Goal: Task Accomplishment & Management: Manage account settings

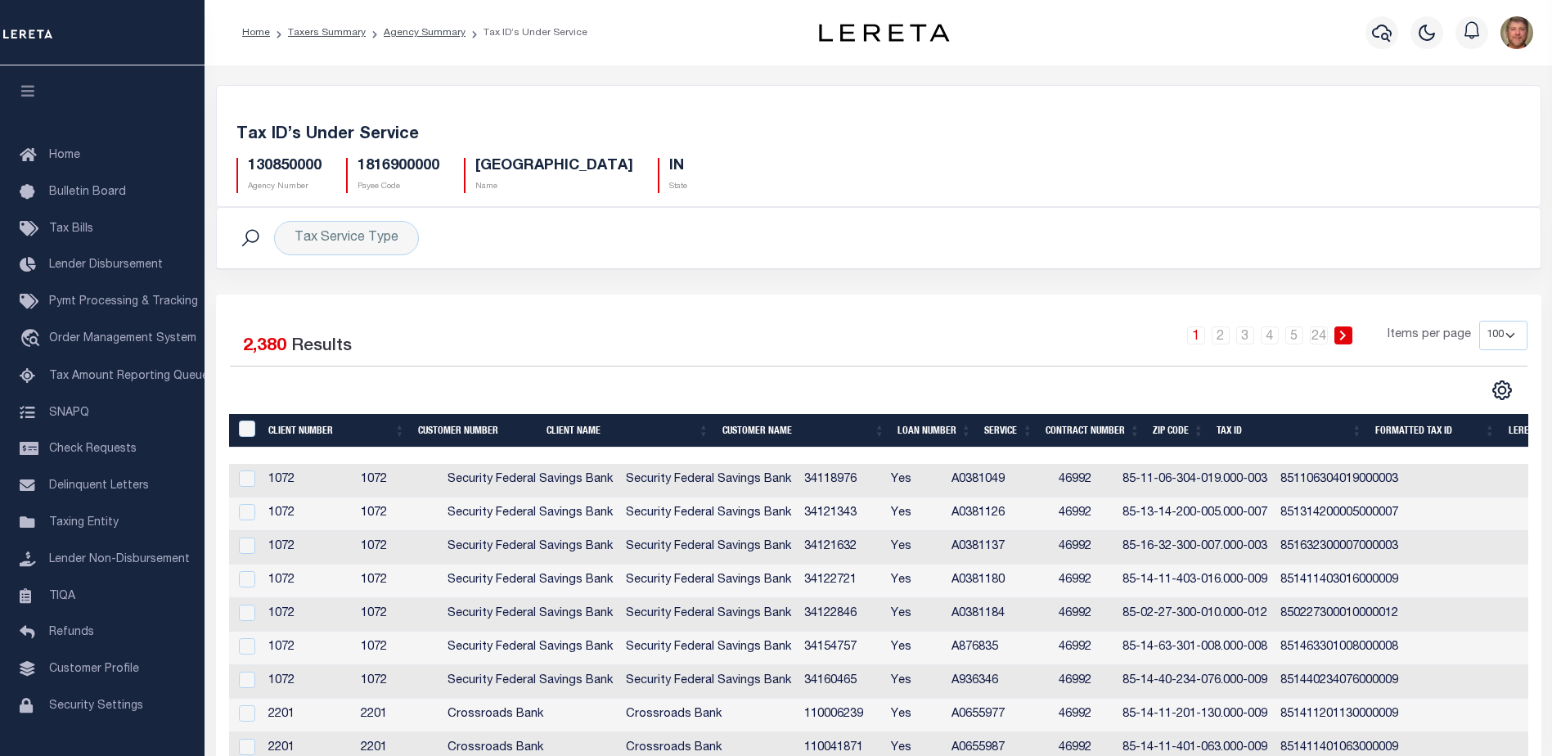
select select "100"
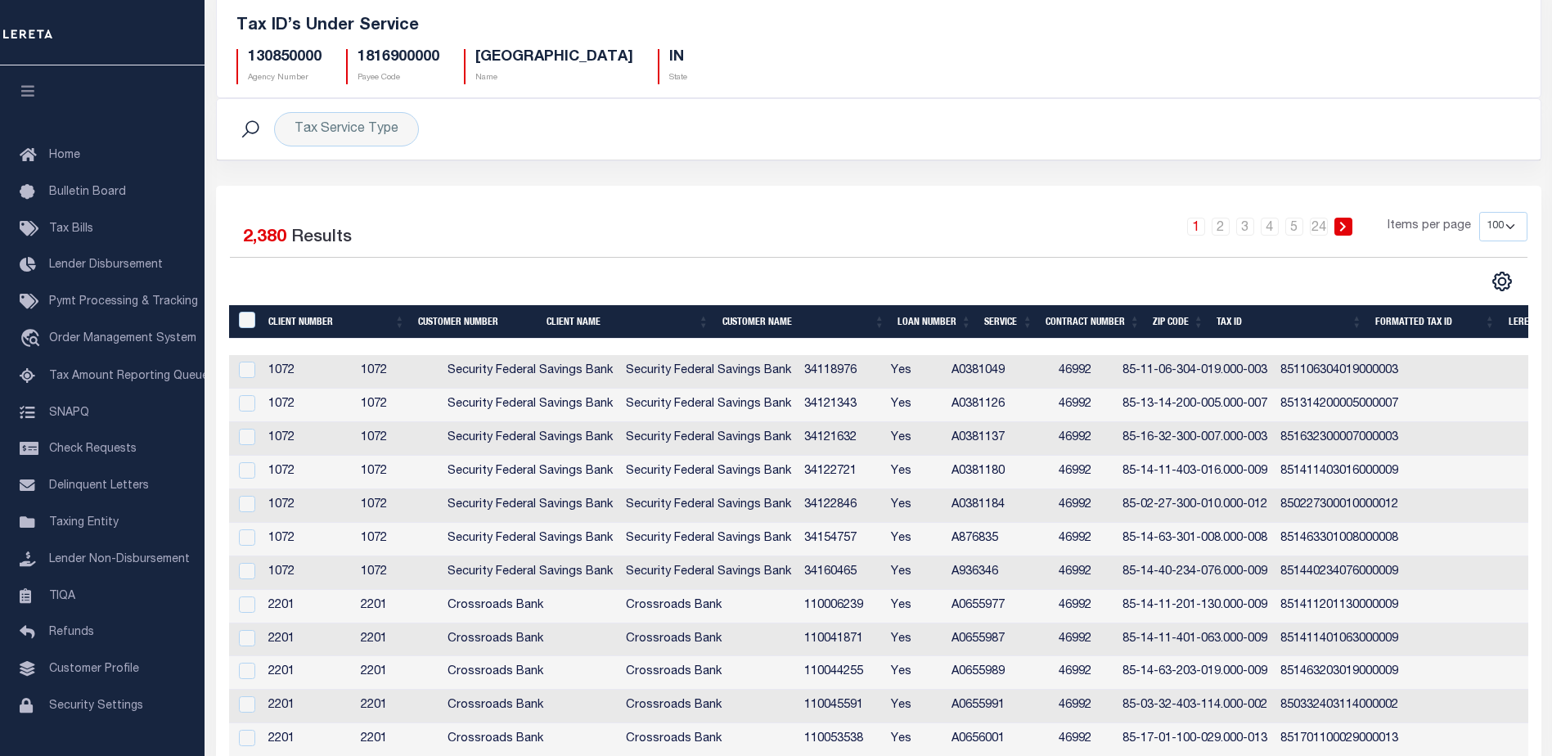
scroll to position [0, 413]
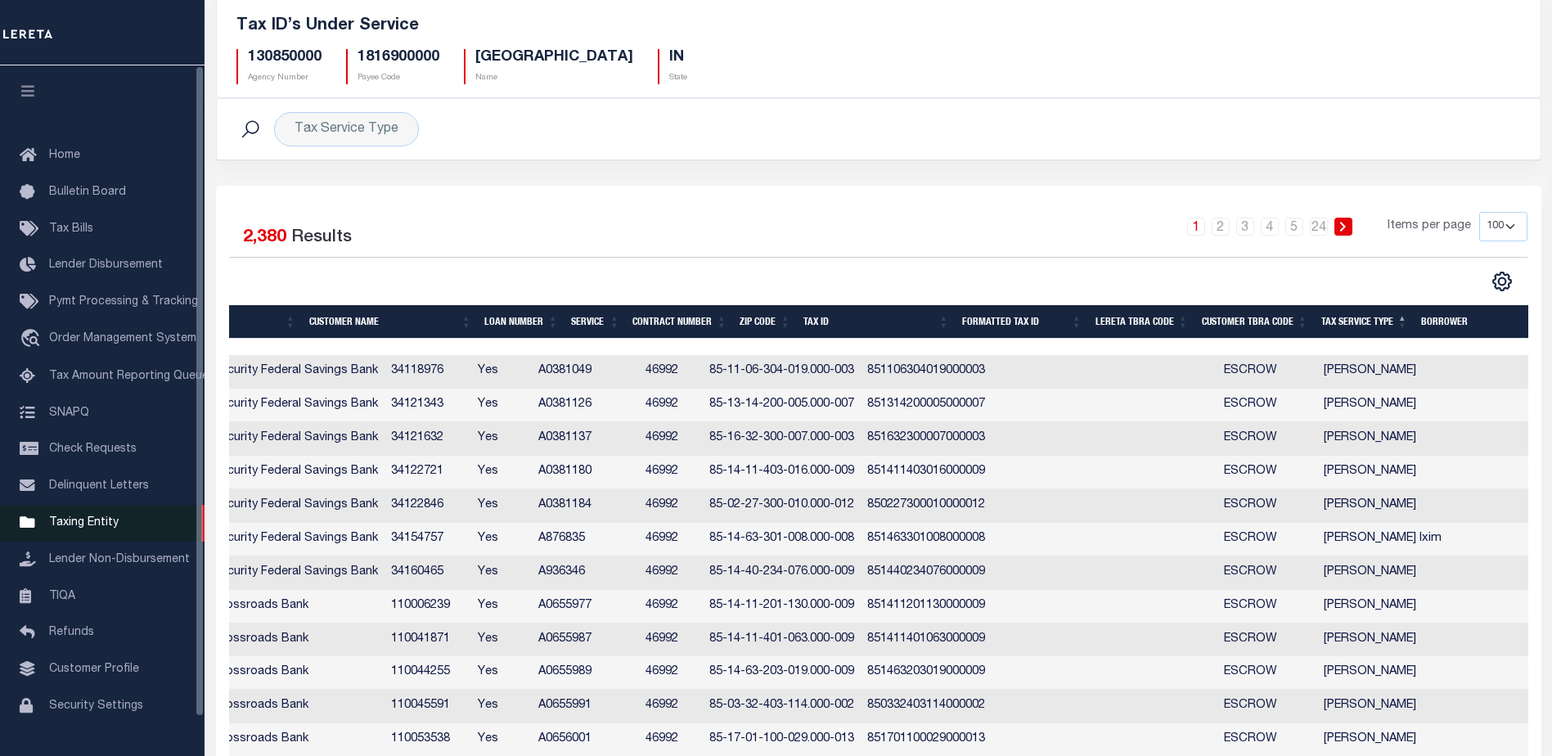
click at [61, 529] on span "Taxing Entity" at bounding box center [84, 522] width 70 height 11
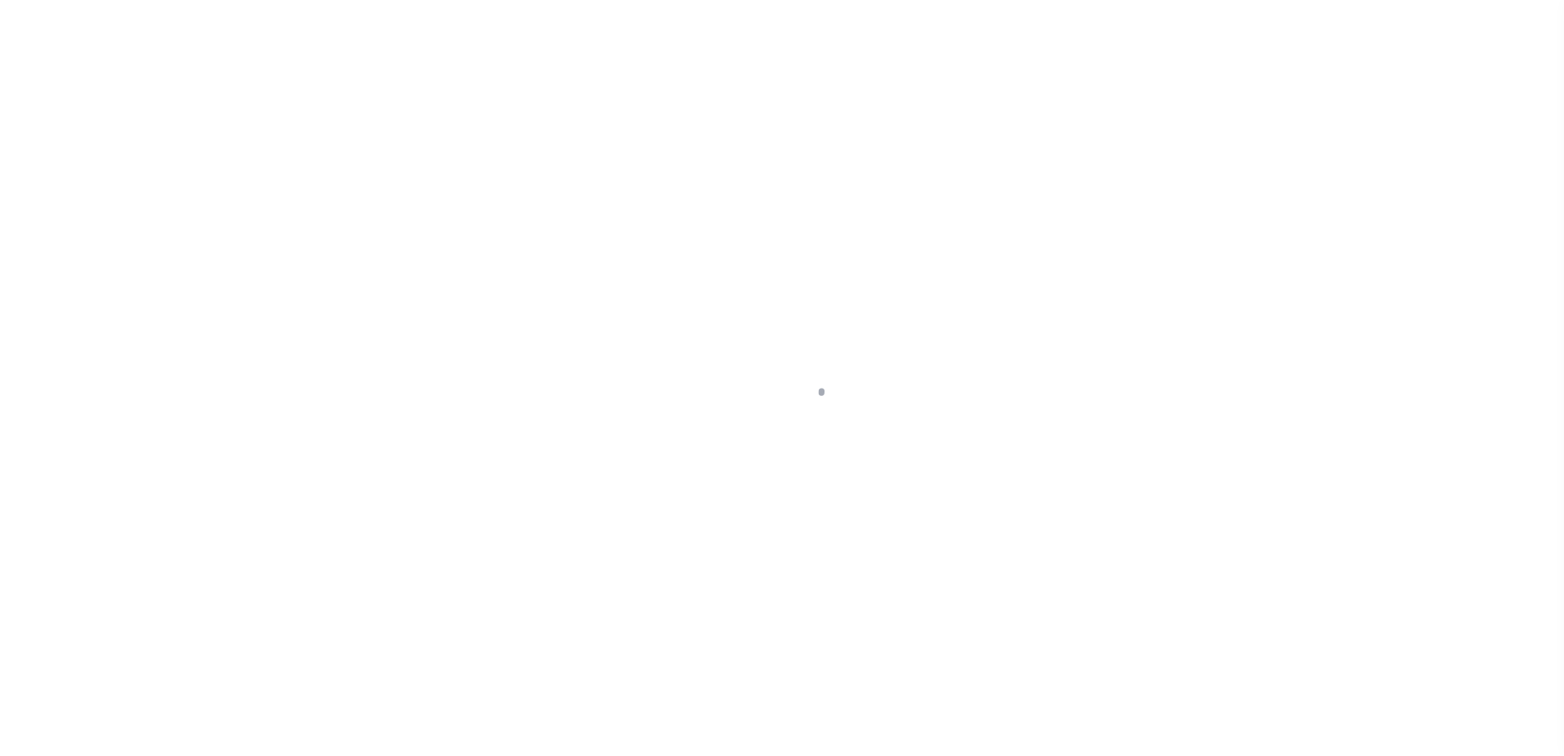
scroll to position [41, 0]
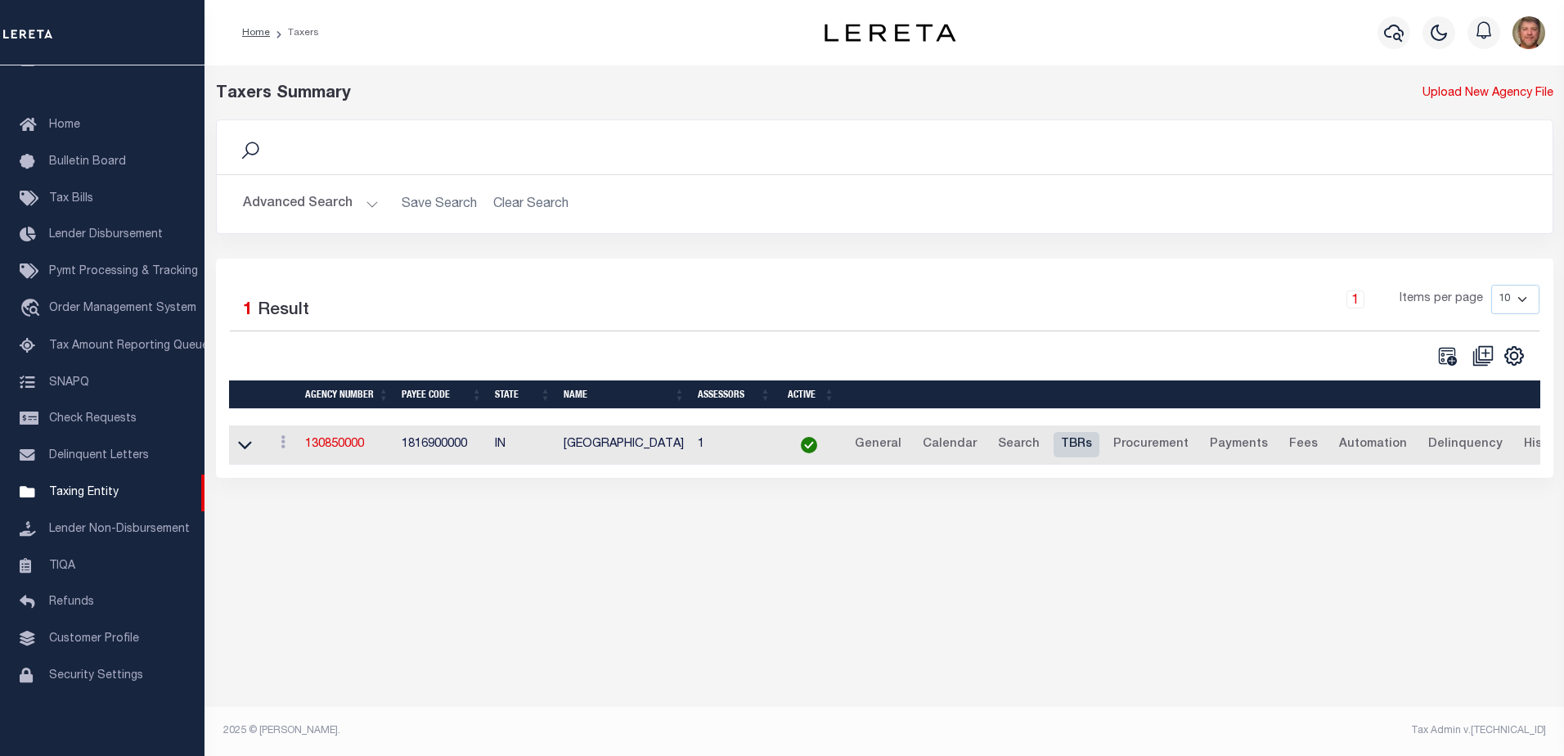
click at [1060, 443] on link "TBRs" at bounding box center [1077, 445] width 46 height 26
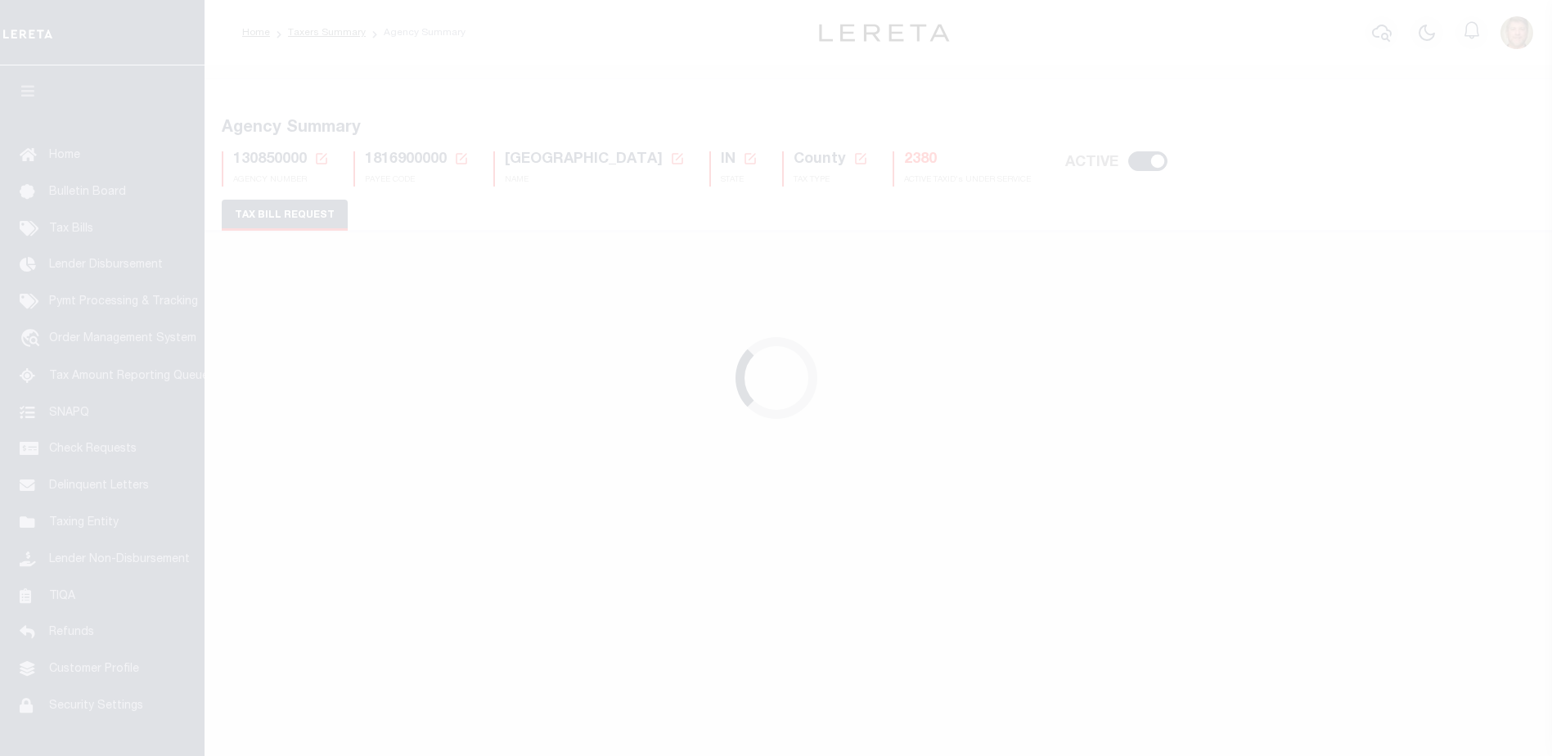
select select "27"
select select "22"
select select "true"
select select "13"
select select "1"
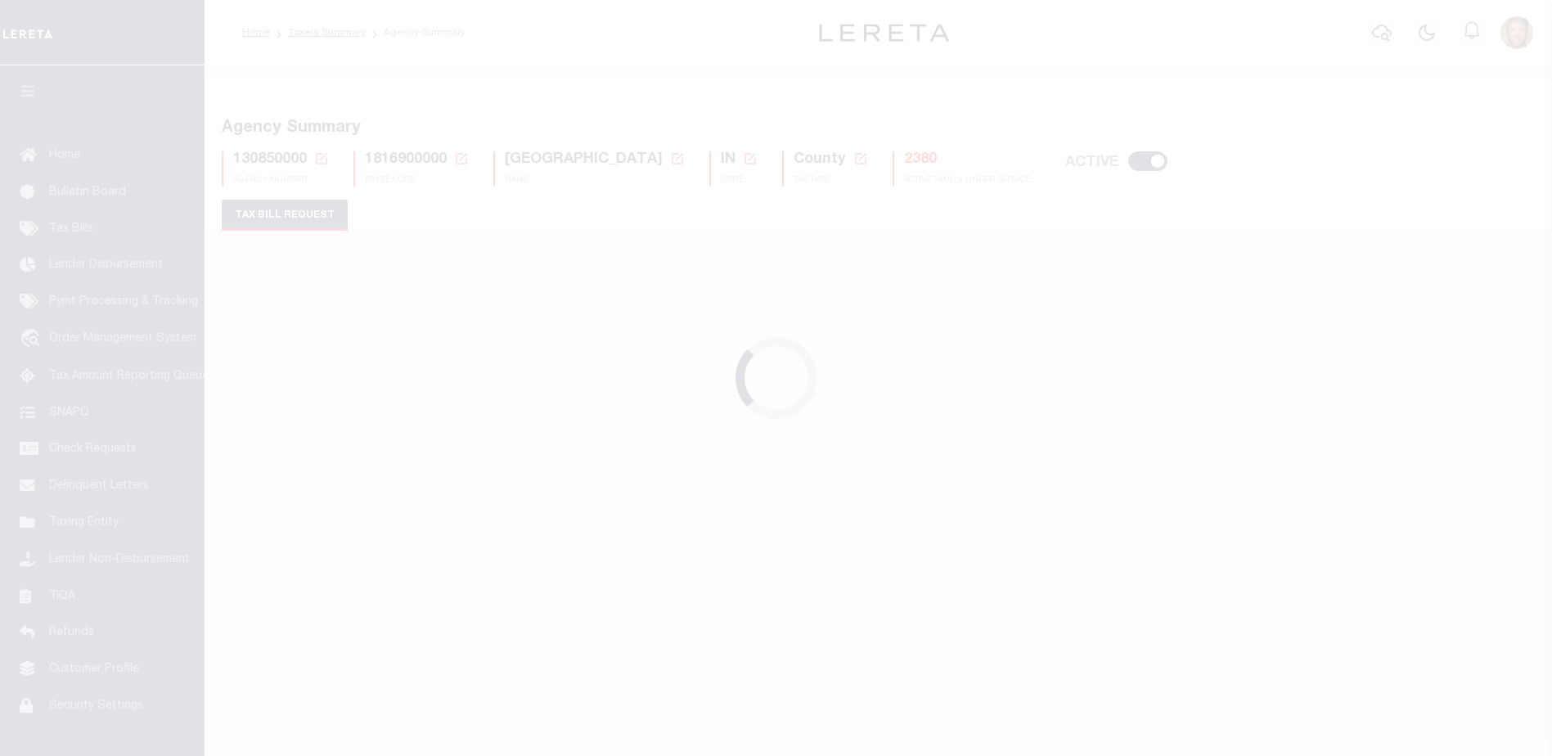
type input "00034"
select select
select select "1"
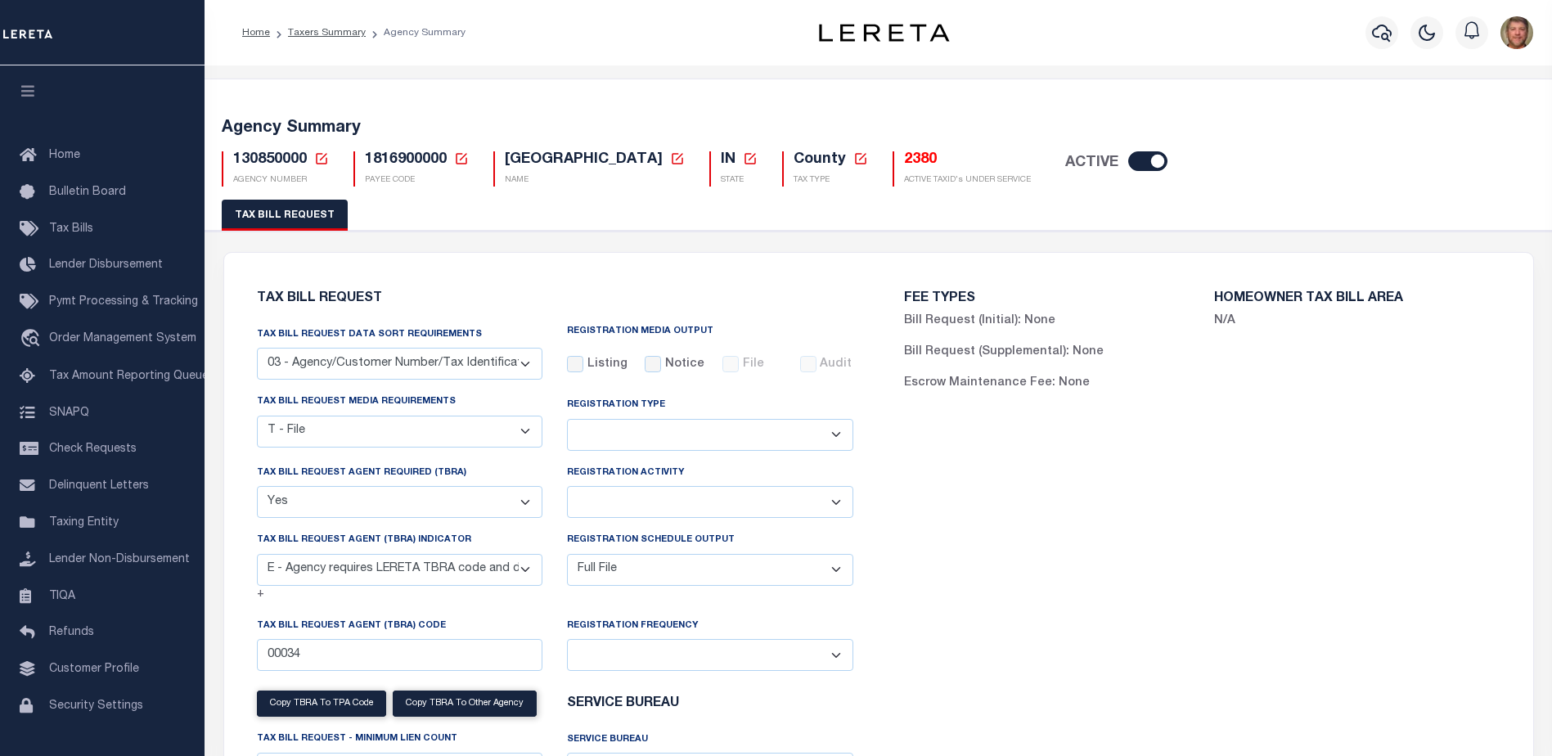
click at [327, 167] on link at bounding box center [321, 159] width 15 height 15
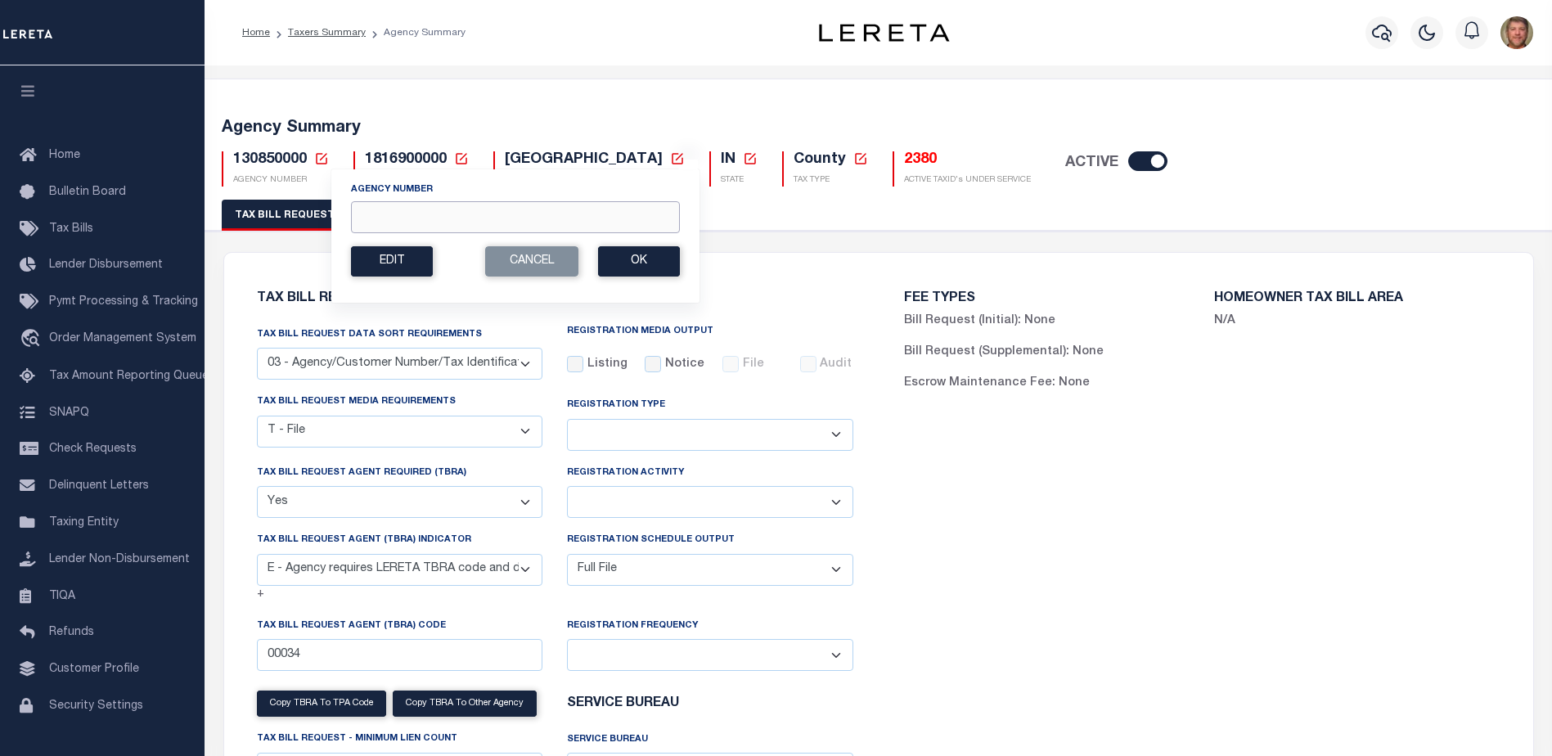
click at [390, 217] on input "Agency Number" at bounding box center [515, 217] width 329 height 32
type input "130480000"
click at [655, 265] on button "Ok" at bounding box center [639, 261] width 82 height 30
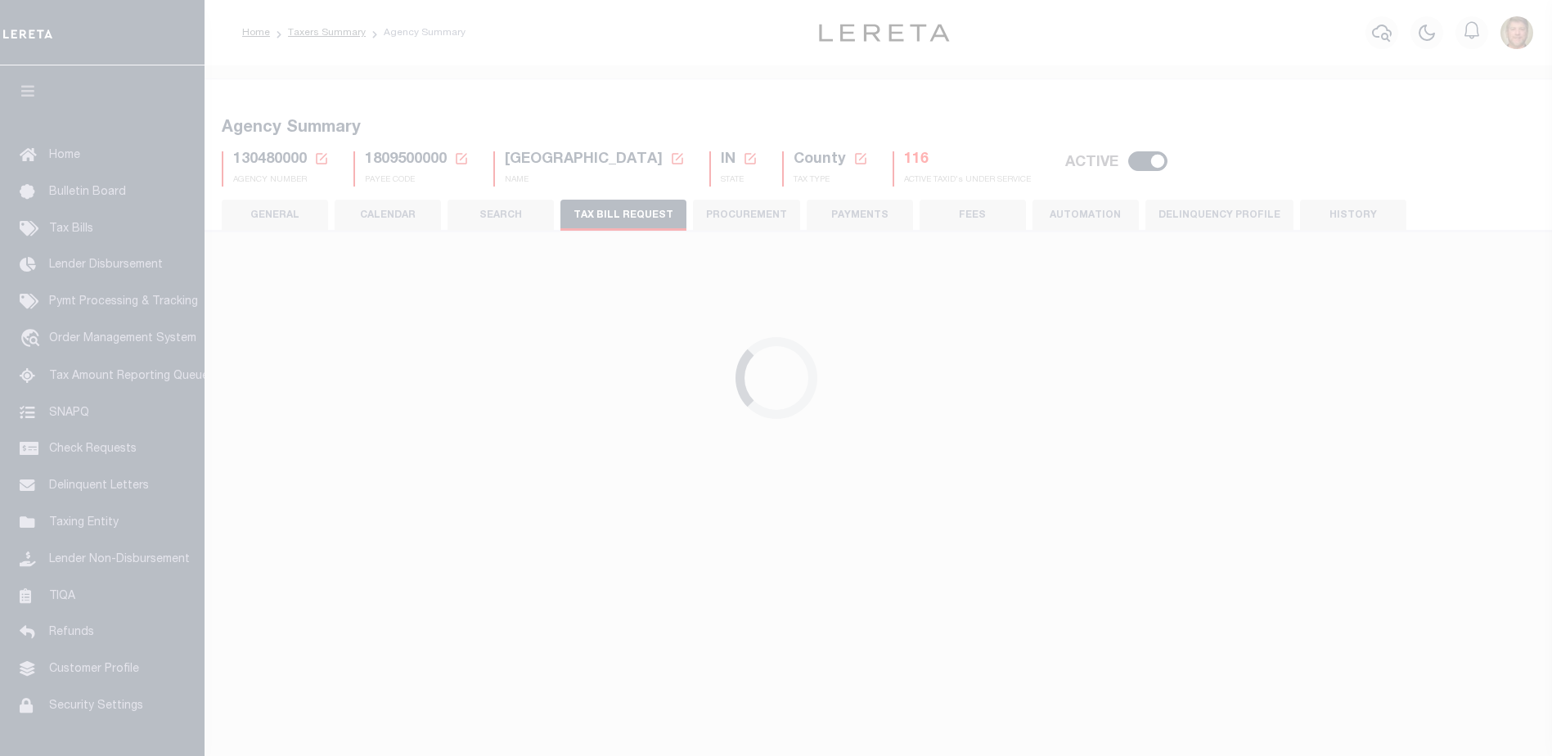
checkbox input "false"
select select "23"
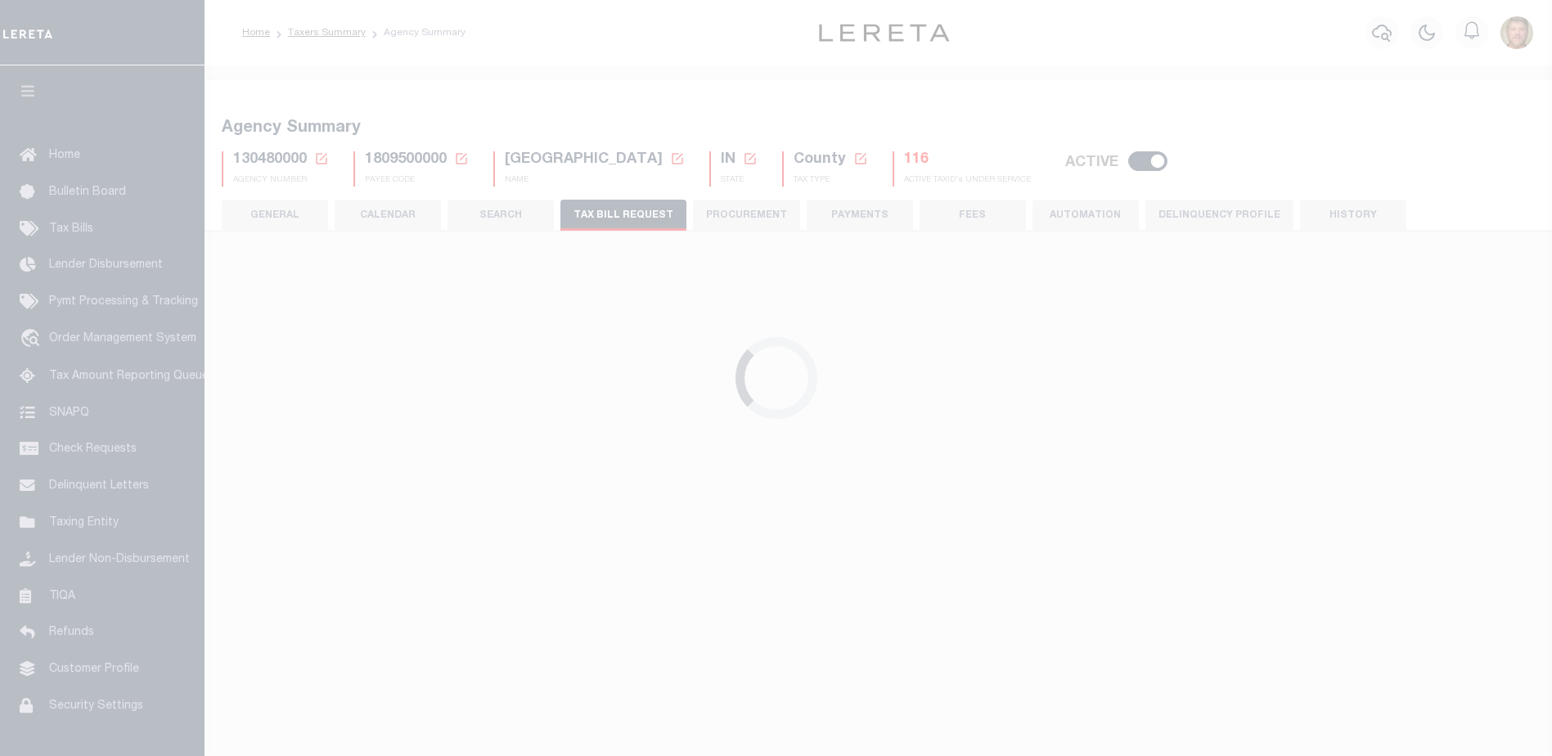
select select "false"
select select
select select "1"
click at [904, 162] on h5 "116" at bounding box center [967, 160] width 127 height 18
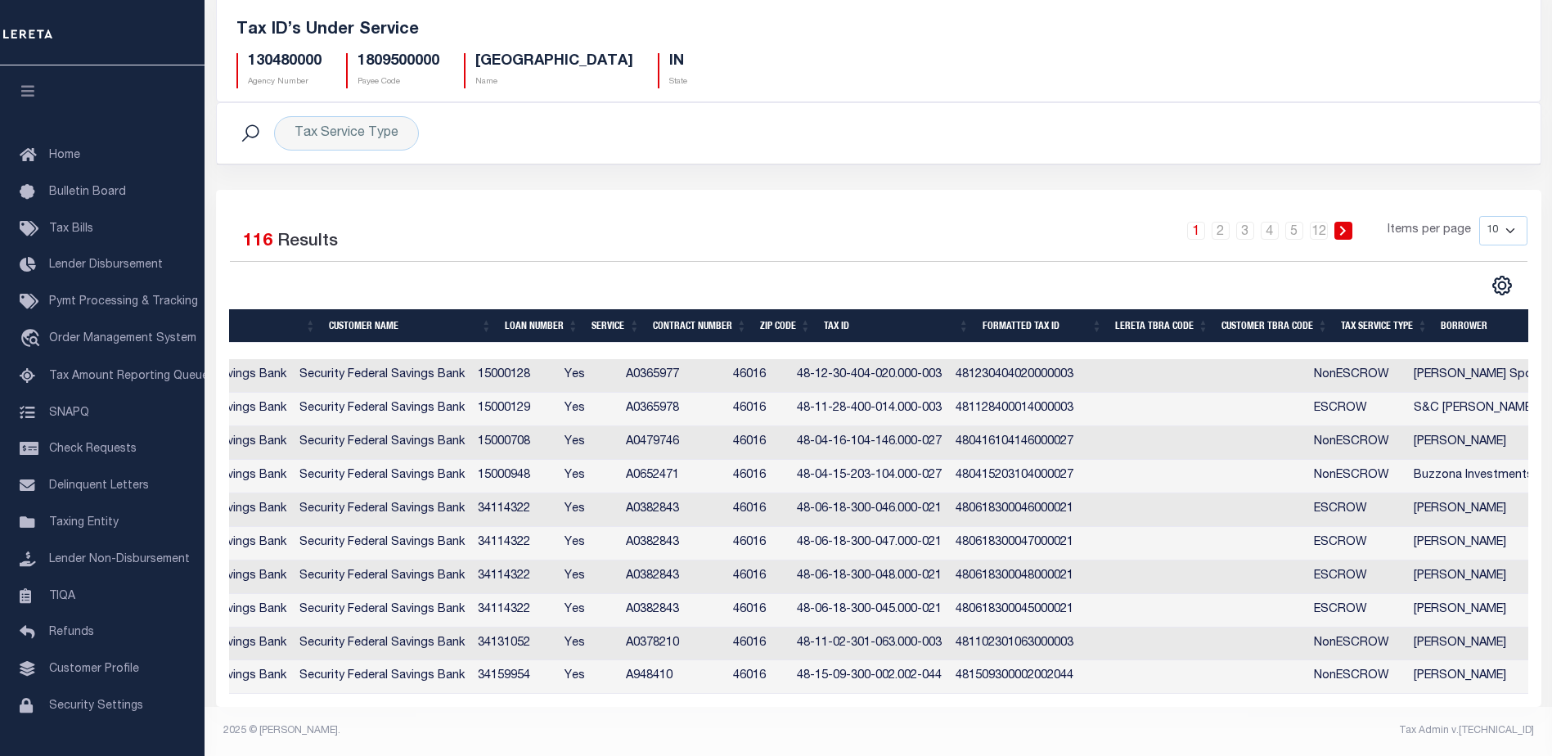
scroll to position [0, 395]
click at [1369, 318] on th "Tax Service Type" at bounding box center [1384, 326] width 100 height 34
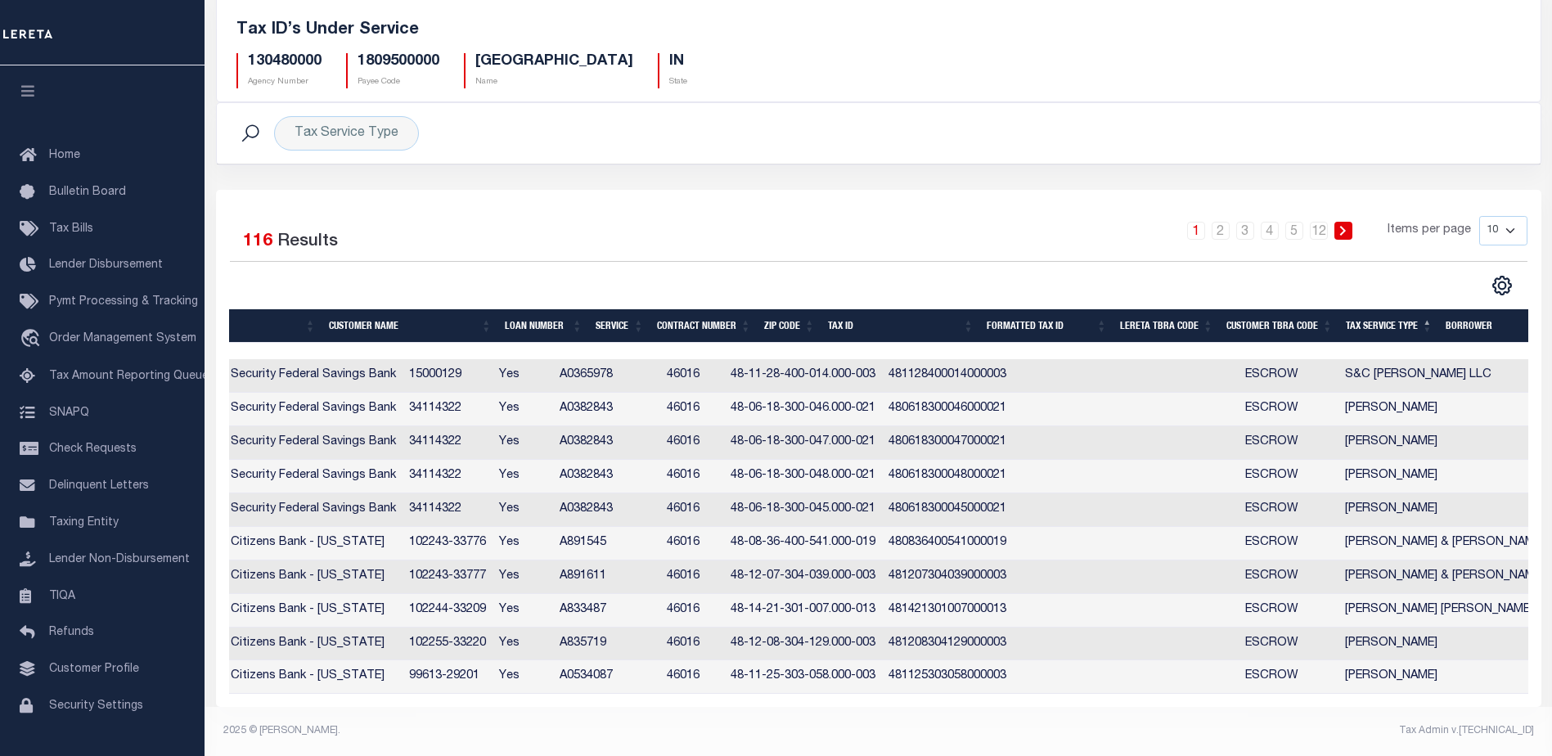
click at [1486, 226] on select "10 25 50 100" at bounding box center [1503, 230] width 48 height 29
select select "100"
click at [1479, 216] on select "10 25 50 100" at bounding box center [1503, 230] width 48 height 29
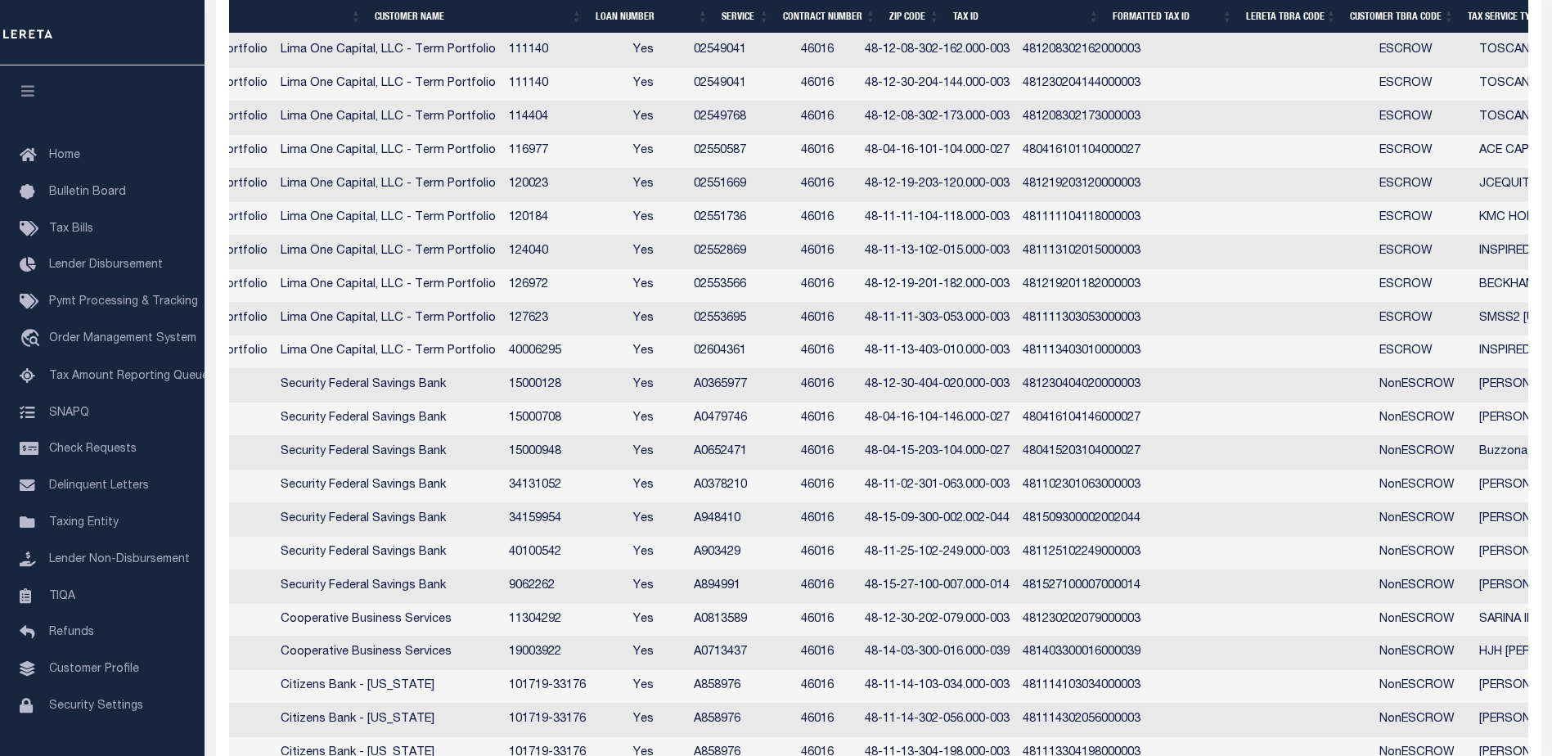
scroll to position [1601, 0]
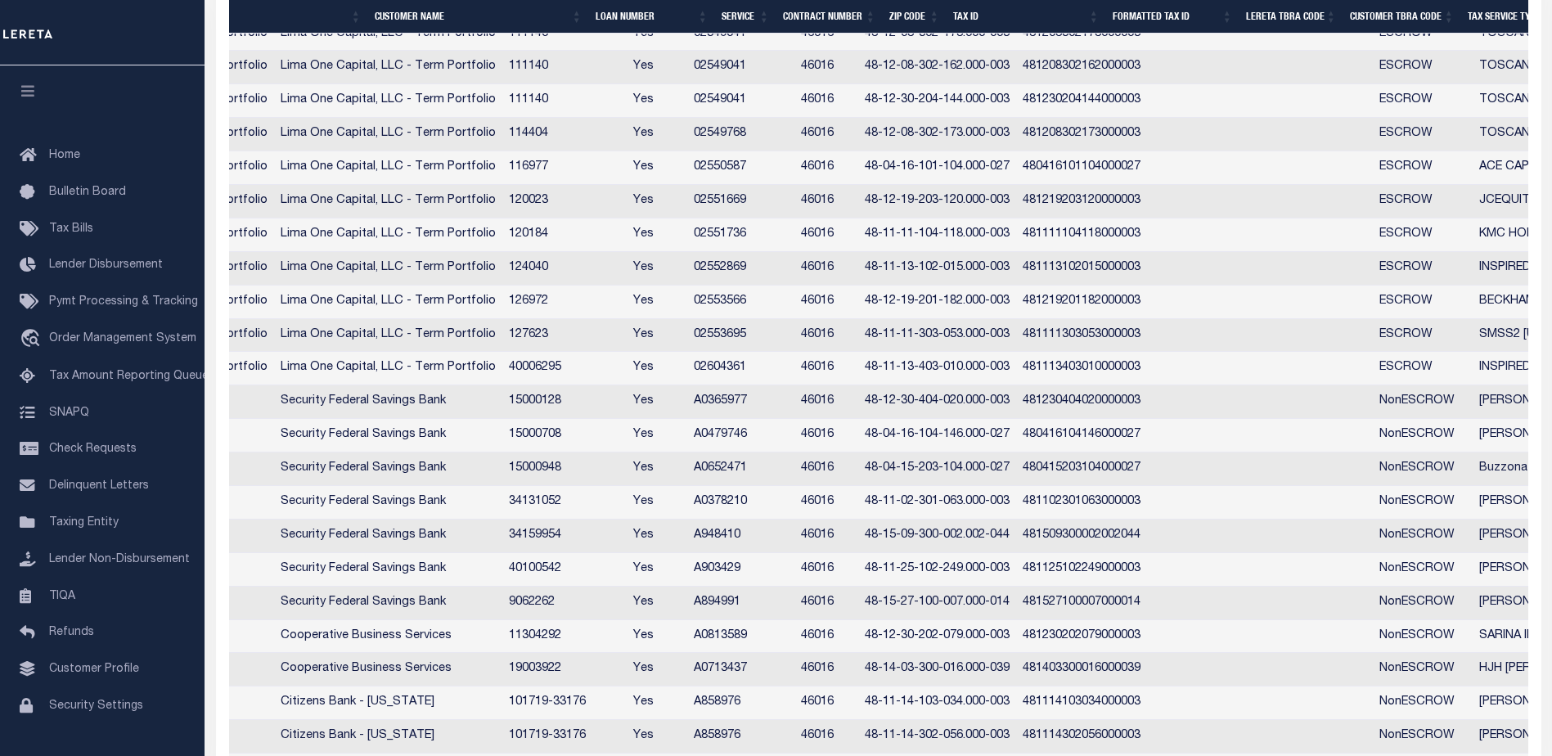
click at [502, 368] on td "Lima One Capital, LLC - Term Portfolio" at bounding box center [388, 369] width 228 height 34
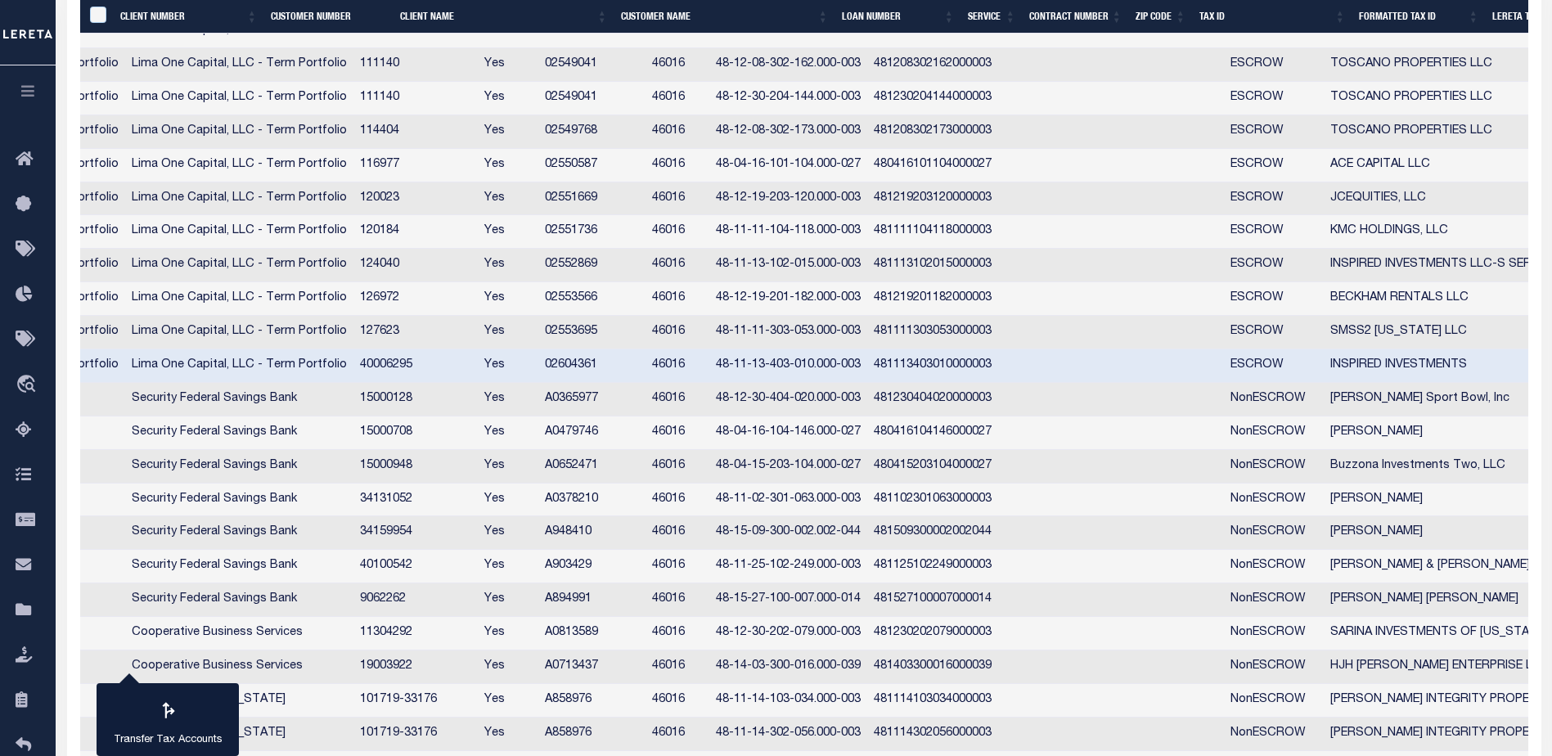
scroll to position [0, 395]
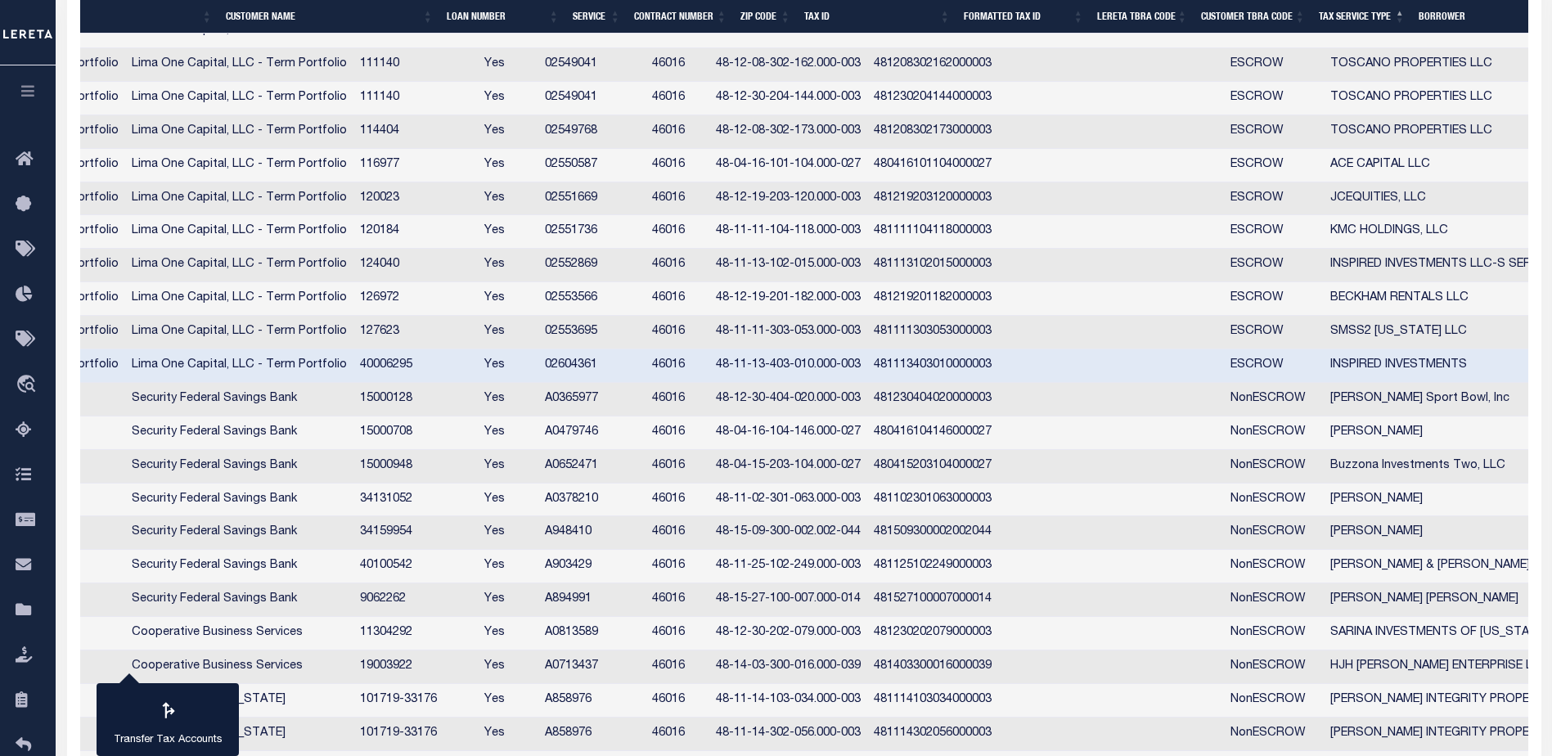
click at [1224, 362] on td at bounding box center [1164, 366] width 119 height 34
checkbox input "false"
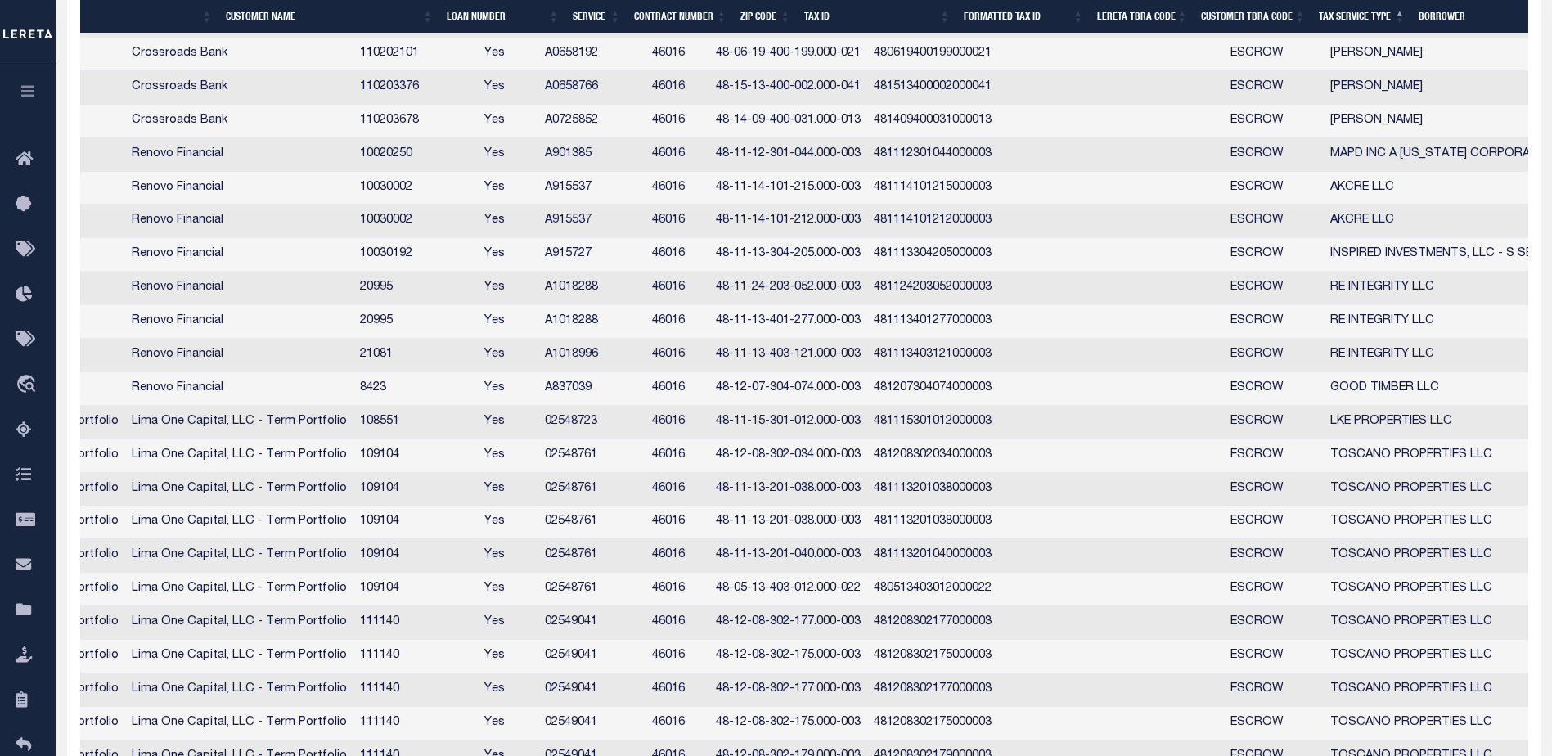
scroll to position [853, 0]
